Goal: Task Accomplishment & Management: Use online tool/utility

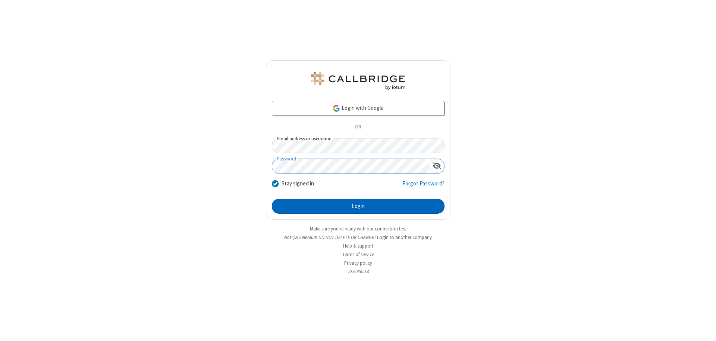
click at [358, 207] on button "Login" at bounding box center [358, 206] width 173 height 15
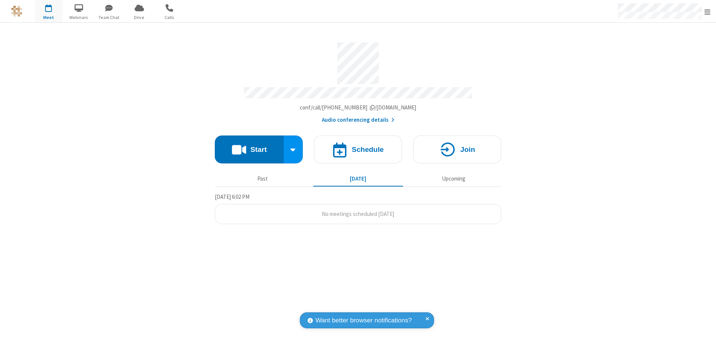
click at [249, 146] on button "Start" at bounding box center [249, 150] width 69 height 28
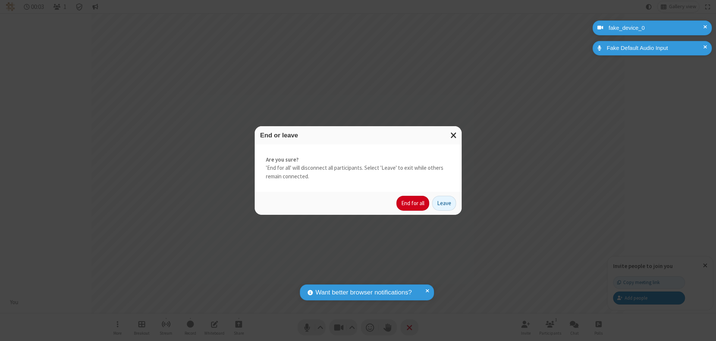
click at [413, 204] on button "End for all" at bounding box center [412, 203] width 33 height 15
